Goal: Information Seeking & Learning: Find specific fact

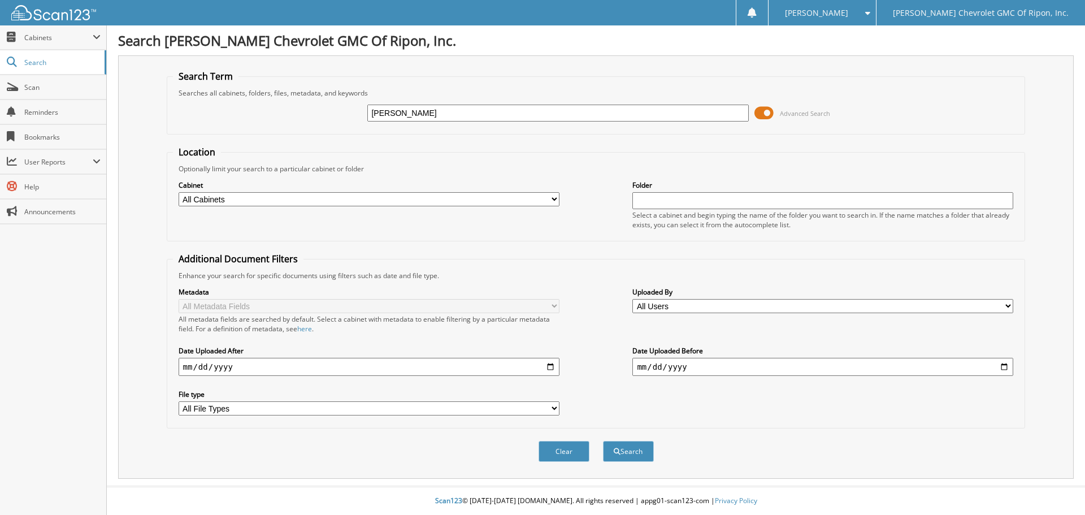
type input "[PERSON_NAME]"
click at [603, 441] on button "Search" at bounding box center [628, 451] width 51 height 21
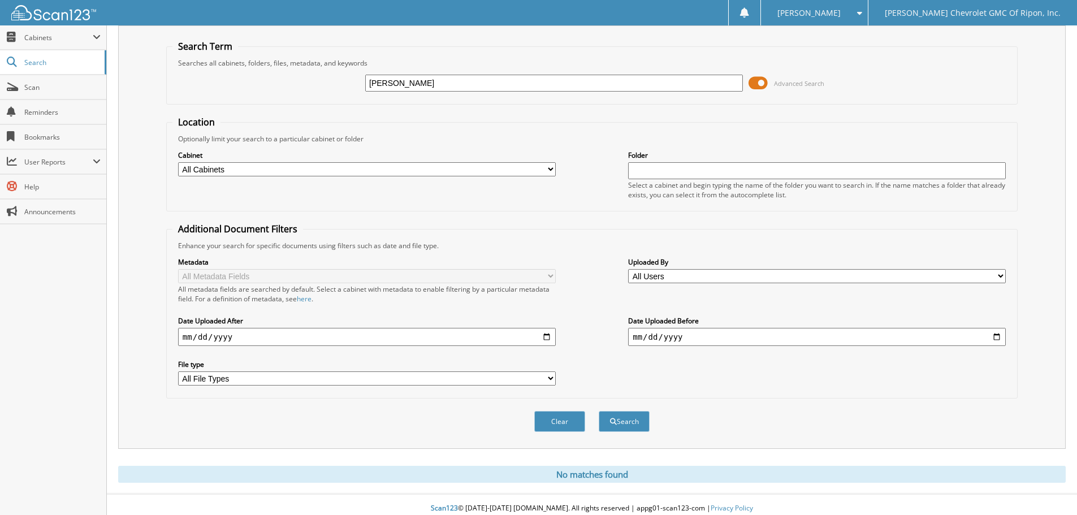
scroll to position [38, 0]
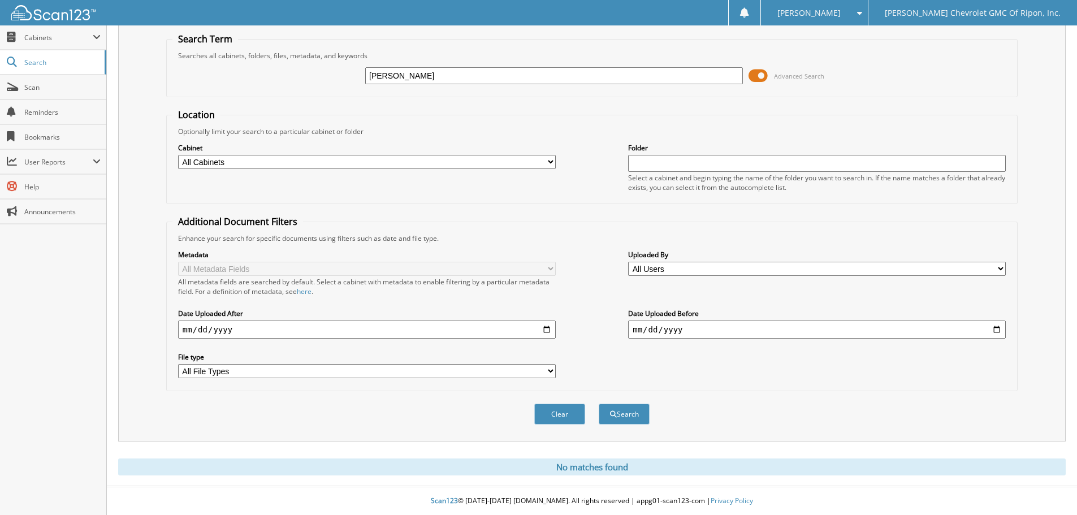
drag, startPoint x: 416, startPoint y: 79, endPoint x: 291, endPoint y: 84, distance: 125.0
click at [291, 84] on div "[PERSON_NAME] Advanced Search" at bounding box center [591, 75] width 839 height 31
